Goal: Find contact information: Find contact information

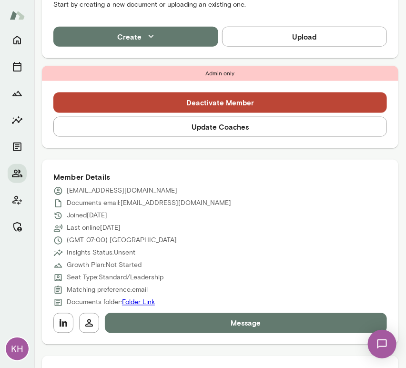
scroll to position [362, 0]
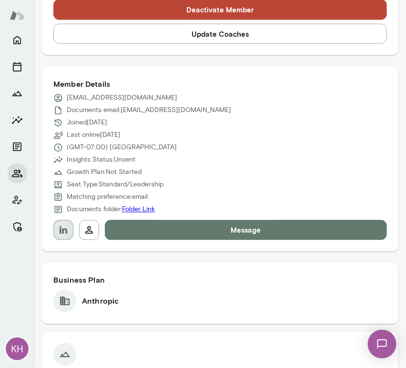
click at [65, 235] on icon "button" at bounding box center [63, 229] width 11 height 11
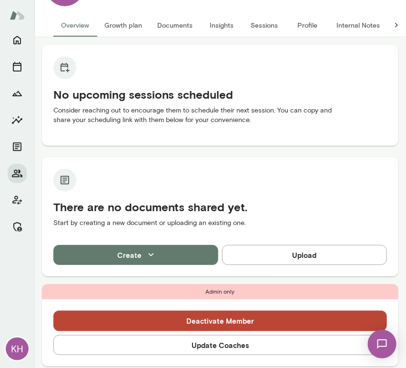
scroll to position [0, 0]
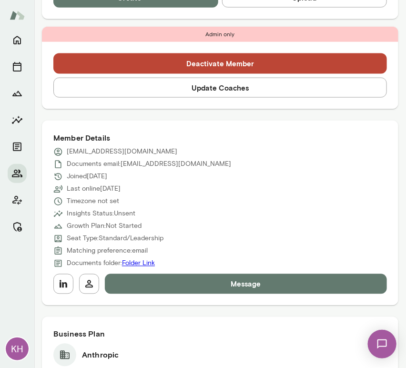
scroll to position [309, 0]
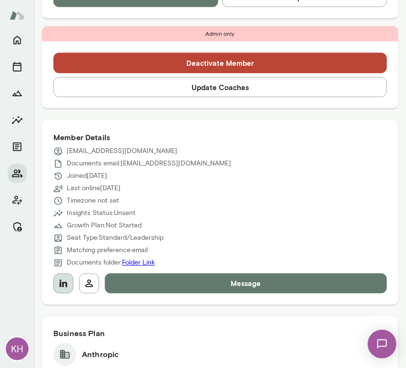
click at [66, 278] on icon "button" at bounding box center [63, 283] width 11 height 11
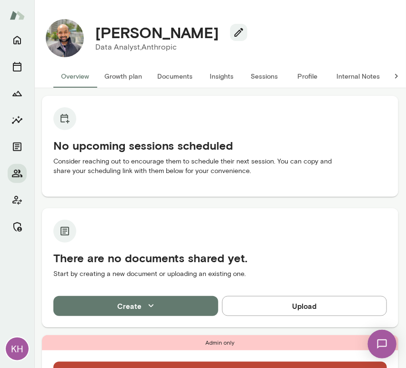
drag, startPoint x: 248, startPoint y: 35, endPoint x: 97, endPoint y: 40, distance: 150.6
click at [97, 40] on h4 "[PERSON_NAME]" at bounding box center [156, 32] width 123 height 18
copy h4 "[PERSON_NAME]"
